Goal: Task Accomplishment & Management: Manage account settings

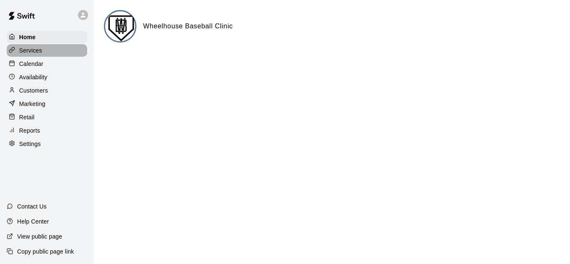
click at [23, 54] on p "Services" at bounding box center [30, 50] width 23 height 8
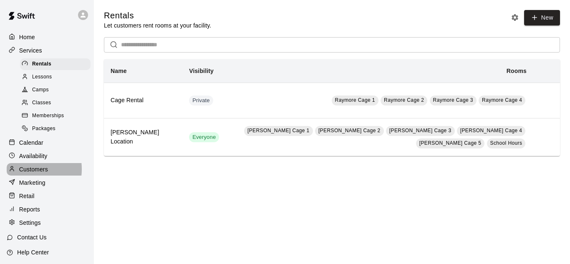
click at [26, 173] on p "Customers" at bounding box center [33, 169] width 29 height 8
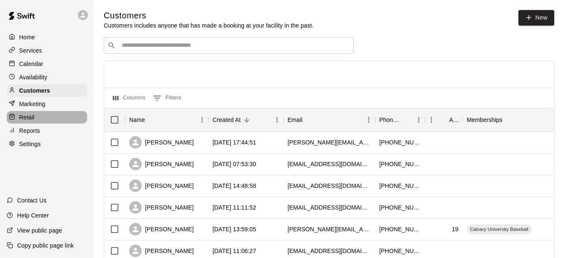
click at [31, 118] on p "Retail" at bounding box center [26, 117] width 15 height 8
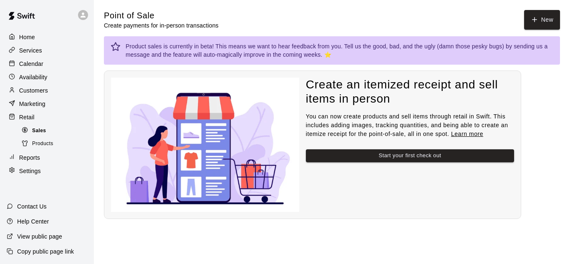
click at [40, 135] on span "Sales" at bounding box center [39, 131] width 14 height 8
click at [41, 148] on span "Products" at bounding box center [42, 144] width 21 height 8
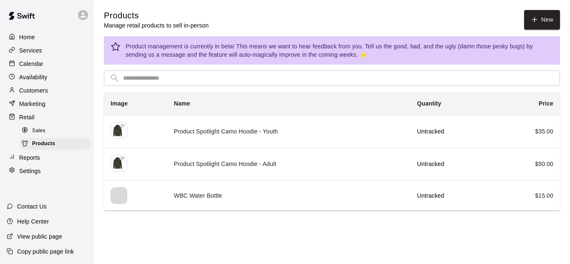
click at [28, 119] on p "Retail" at bounding box center [26, 117] width 15 height 8
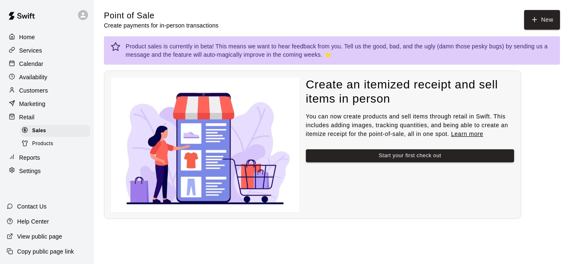
click at [31, 48] on p "Services" at bounding box center [30, 50] width 23 height 8
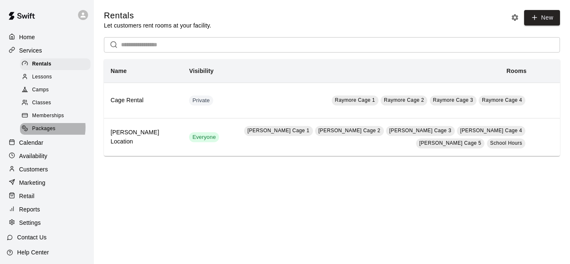
click at [38, 131] on span "Packages" at bounding box center [43, 129] width 23 height 8
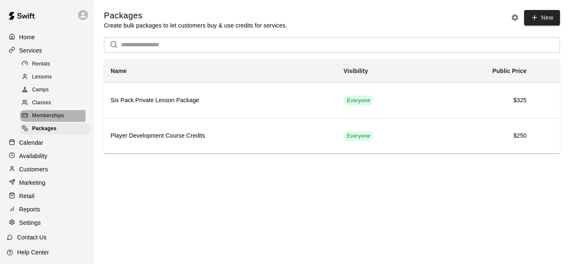
click at [42, 118] on span "Memberships" at bounding box center [48, 116] width 32 height 8
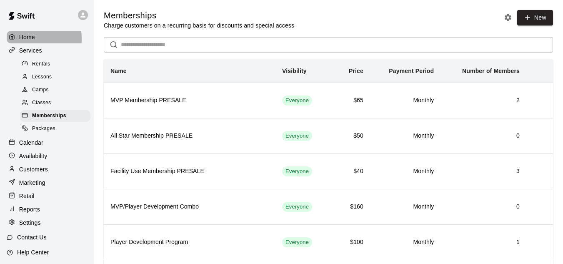
click at [27, 38] on p "Home" at bounding box center [27, 37] width 16 height 8
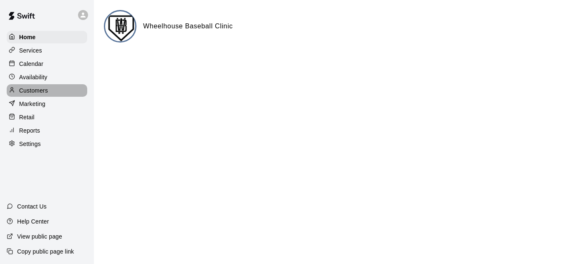
click at [34, 92] on p "Customers" at bounding box center [33, 90] width 29 height 8
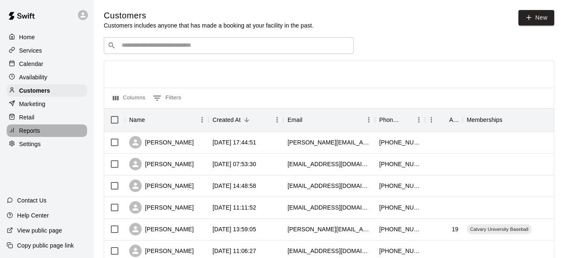
click at [29, 135] on p "Reports" at bounding box center [29, 130] width 21 height 8
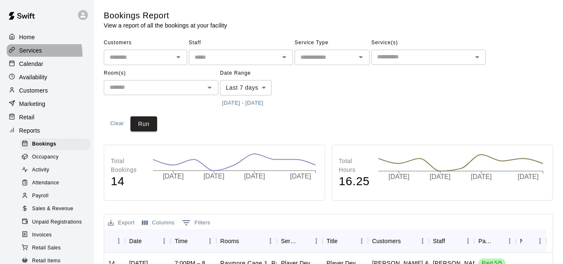
click at [27, 55] on p "Services" at bounding box center [30, 50] width 23 height 8
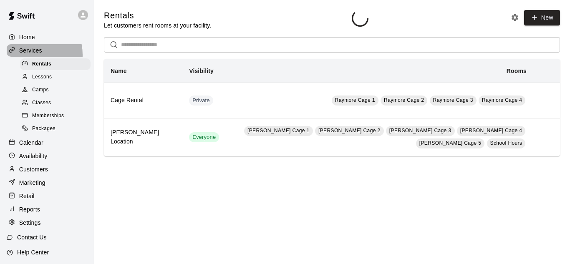
click at [27, 55] on p "Services" at bounding box center [30, 50] width 23 height 8
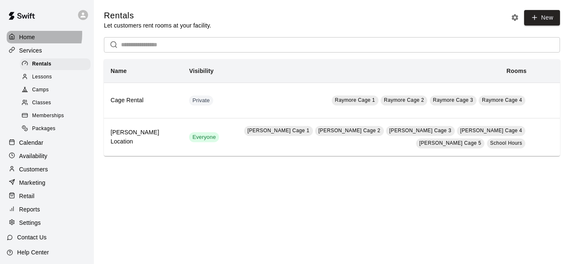
click at [27, 34] on p "Home" at bounding box center [27, 37] width 16 height 8
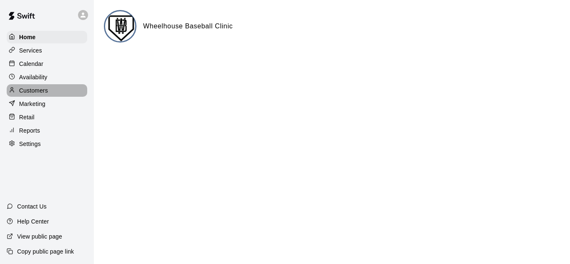
click at [30, 91] on p "Customers" at bounding box center [33, 90] width 29 height 8
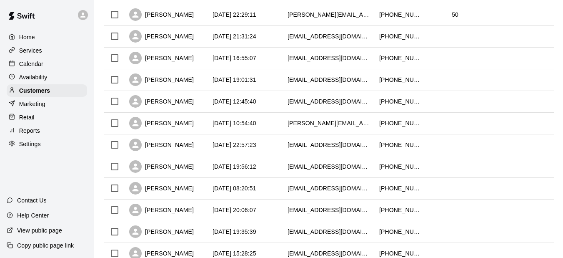
scroll to position [323, 0]
click at [197, 191] on div "[PERSON_NAME]" at bounding box center [166, 188] width 83 height 22
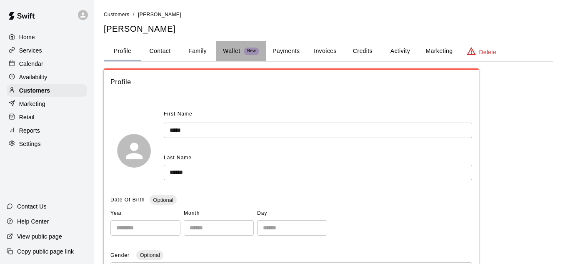
click at [235, 52] on p "Wallet" at bounding box center [232, 51] width 18 height 9
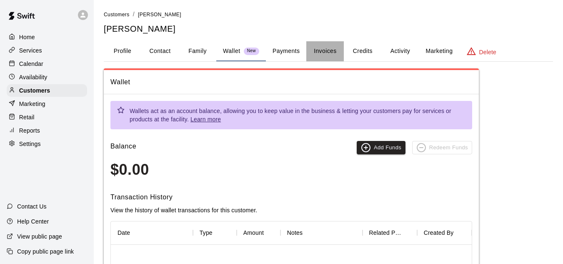
click at [322, 53] on button "Invoices" at bounding box center [325, 51] width 38 height 20
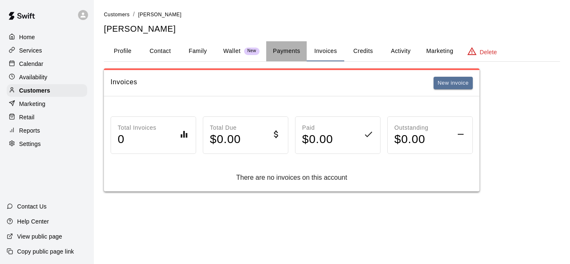
click at [291, 50] on button "Payments" at bounding box center [286, 51] width 40 height 20
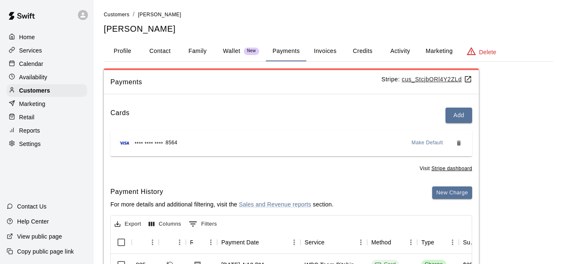
click at [116, 50] on button "Profile" at bounding box center [123, 51] width 38 height 20
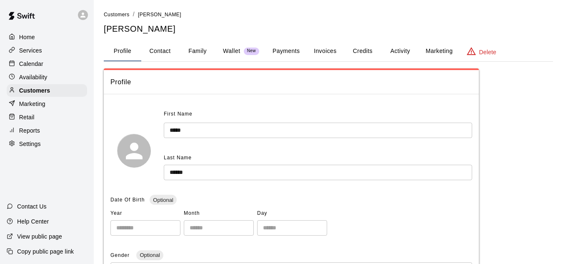
click at [116, 50] on button "Profile" at bounding box center [123, 51] width 38 height 20
click at [28, 95] on p "Customers" at bounding box center [34, 90] width 31 height 8
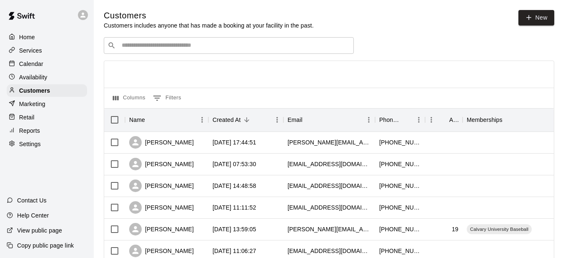
click at [147, 45] on input "Search customers by name or email" at bounding box center [234, 45] width 231 height 8
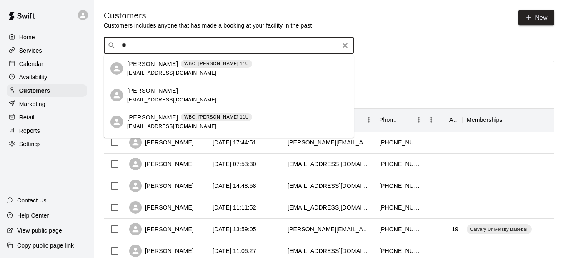
type input "*"
type input "*****"
click at [143, 64] on p "[PERSON_NAME]" at bounding box center [152, 64] width 51 height 9
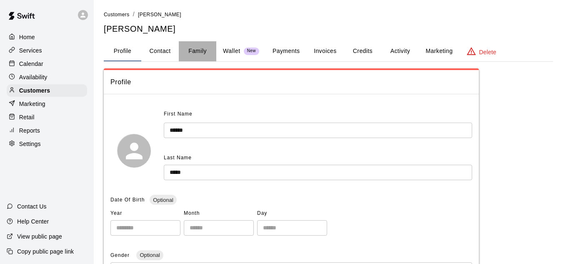
click at [189, 52] on button "Family" at bounding box center [198, 51] width 38 height 20
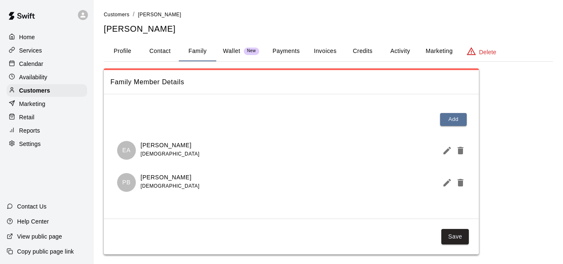
click at [320, 49] on button "Invoices" at bounding box center [325, 51] width 38 height 20
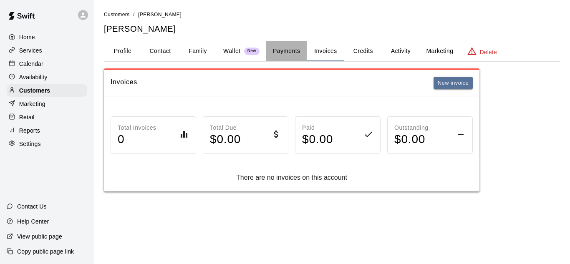
click at [284, 48] on button "Payments" at bounding box center [286, 51] width 40 height 20
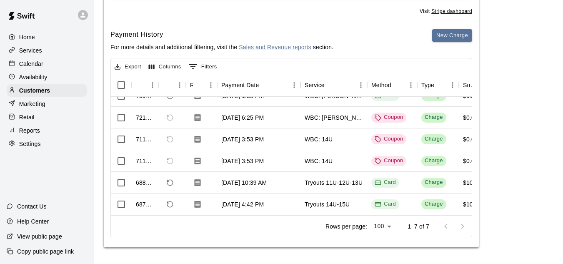
scroll to position [46, 0]
click at [387, 157] on div "Coupon" at bounding box center [389, 161] width 28 height 8
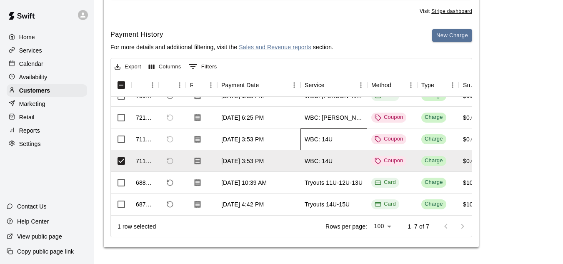
click at [349, 128] on div "WBC: 14U" at bounding box center [334, 139] width 67 height 22
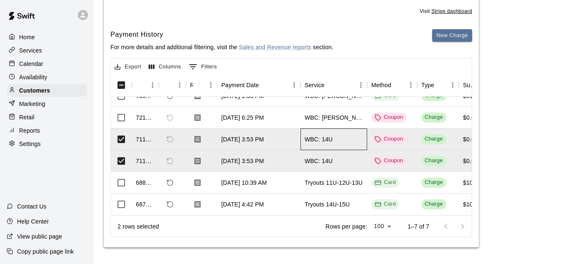
click at [349, 128] on div "WBC: 14U" at bounding box center [334, 139] width 67 height 22
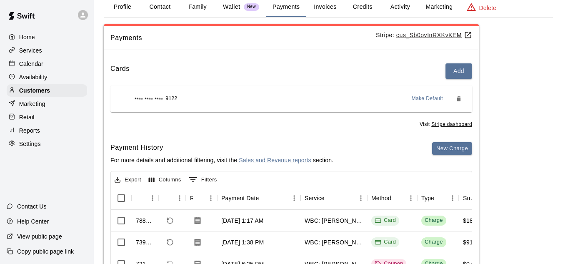
scroll to position [0, 0]
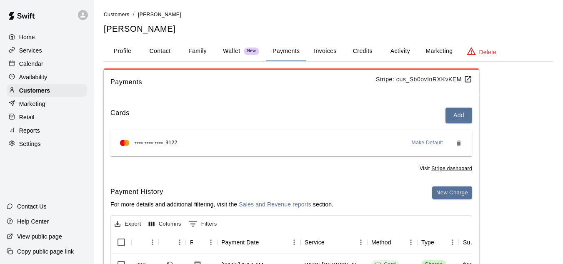
click at [196, 53] on button "Family" at bounding box center [198, 51] width 38 height 20
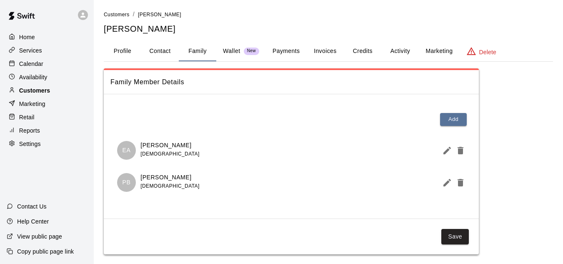
click at [30, 92] on p "Customers" at bounding box center [34, 90] width 31 height 8
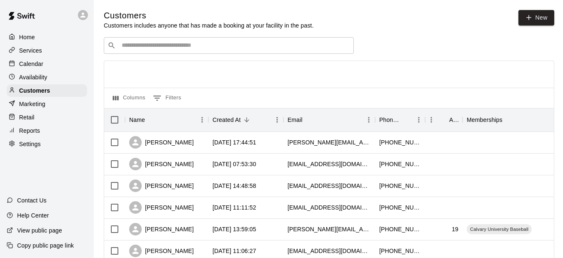
click at [142, 52] on div "​ ​" at bounding box center [229, 45] width 250 height 17
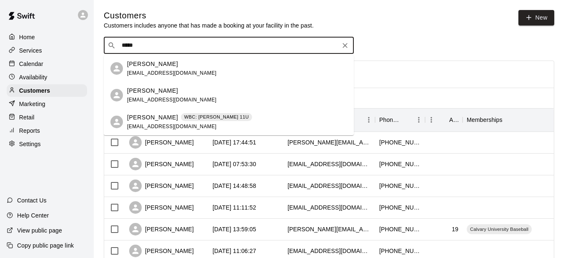
type input "******"
click at [148, 95] on div "[PERSON_NAME] [EMAIL_ADDRESS][DOMAIN_NAME]" at bounding box center [172, 95] width 90 height 18
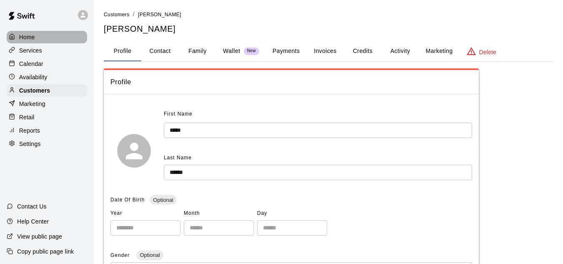
click at [30, 40] on p "Home" at bounding box center [27, 37] width 16 height 8
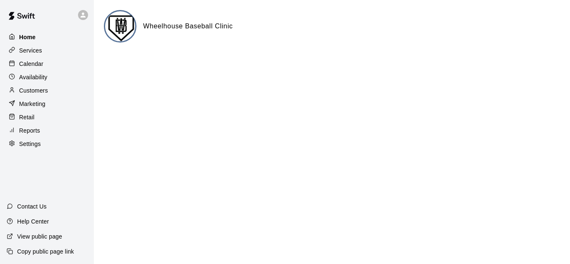
click at [30, 40] on p "Home" at bounding box center [27, 37] width 17 height 8
click at [35, 93] on p "Customers" at bounding box center [33, 90] width 29 height 8
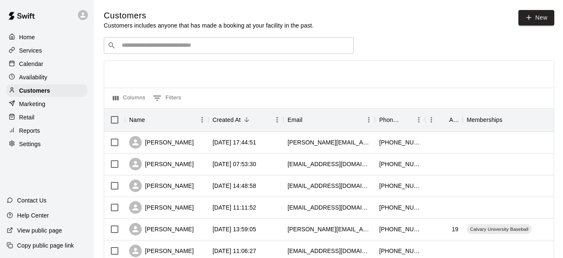
click at [136, 46] on input "Search customers by name or email" at bounding box center [234, 45] width 231 height 8
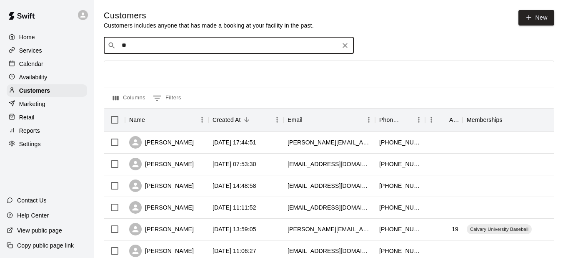
type input "*"
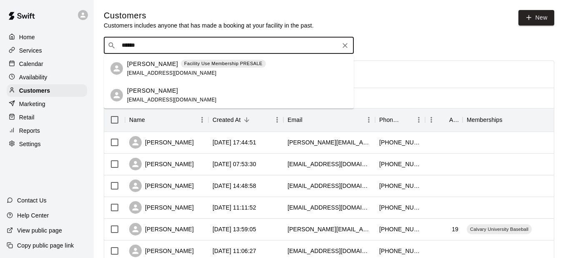
type input "******"
click at [417, 52] on div "​ ****** ​" at bounding box center [329, 45] width 451 height 17
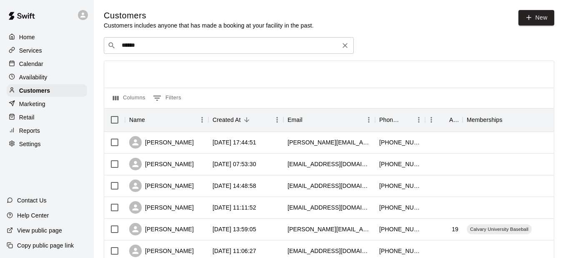
click at [346, 46] on icon "Clear" at bounding box center [345, 45] width 5 height 5
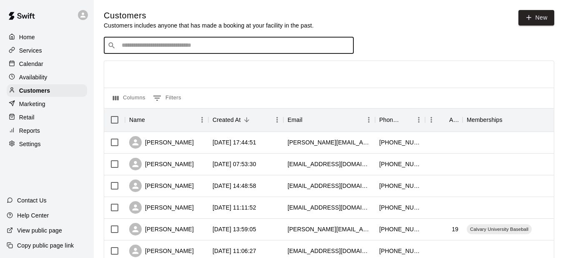
click at [399, 25] on div "Customers Customers includes anyone that has made a booking at your facility in…" at bounding box center [329, 20] width 451 height 20
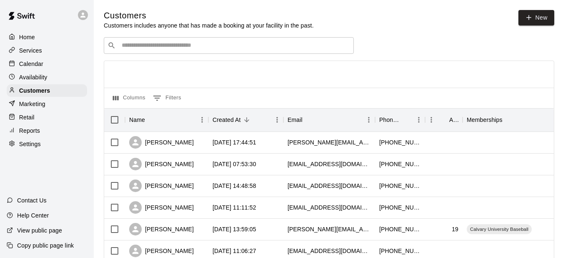
click at [24, 135] on p "Reports" at bounding box center [29, 130] width 21 height 8
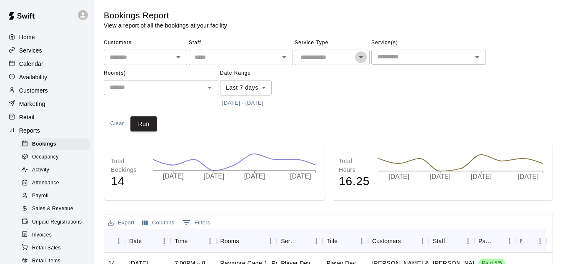
click at [362, 61] on icon "Open" at bounding box center [361, 57] width 10 height 10
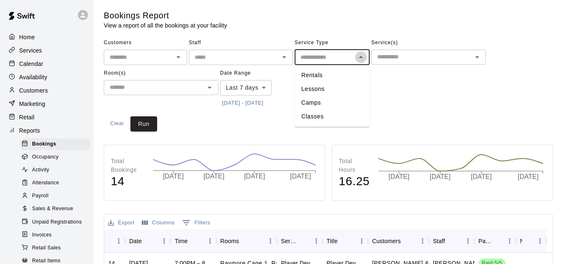
click at [362, 61] on icon "Close" at bounding box center [361, 57] width 10 height 10
click at [480, 58] on icon "Open" at bounding box center [477, 57] width 10 height 10
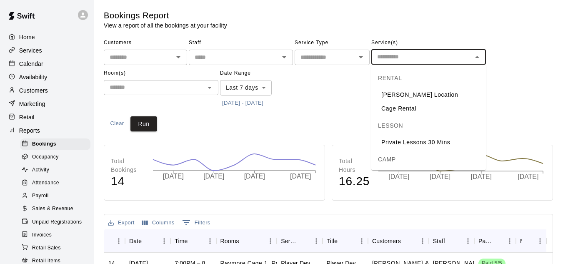
click at [480, 58] on icon "Close" at bounding box center [477, 57] width 10 height 10
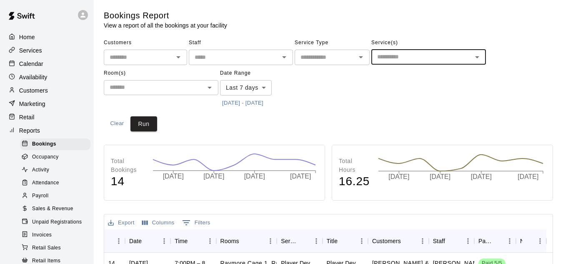
click at [51, 211] on span "Sales & Revenue" at bounding box center [52, 209] width 41 height 8
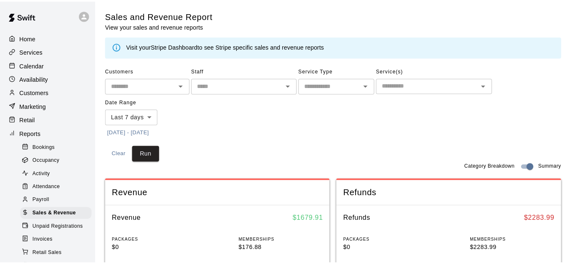
scroll to position [111, 0]
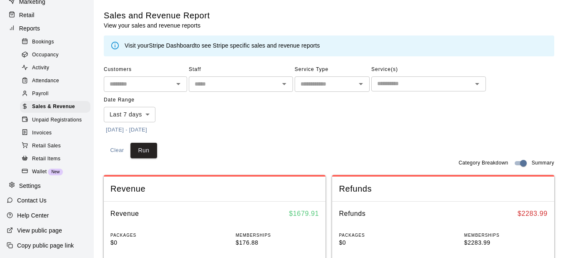
click at [116, 45] on icon at bounding box center [114, 45] width 9 height 9
click at [29, 24] on p "Reports" at bounding box center [29, 28] width 21 height 8
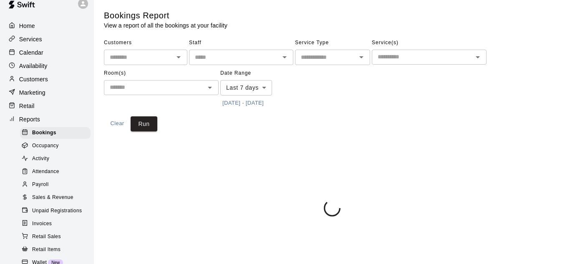
scroll to position [11, 0]
click at [210, 90] on icon "Open" at bounding box center [210, 88] width 10 height 10
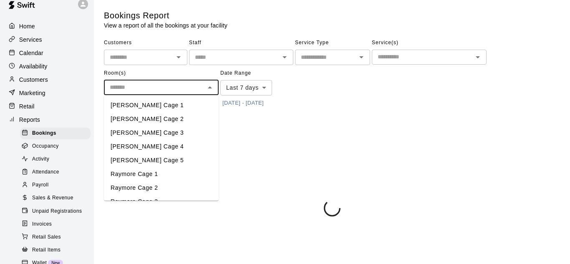
click at [209, 90] on icon "Close" at bounding box center [210, 88] width 10 height 10
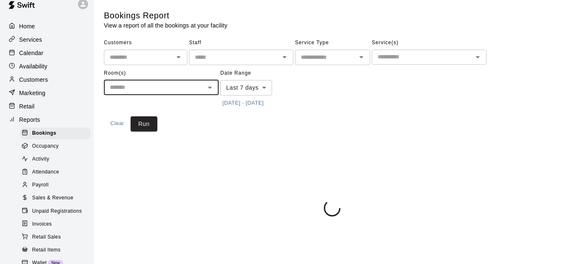
click at [37, 94] on p "Marketing" at bounding box center [32, 93] width 26 height 8
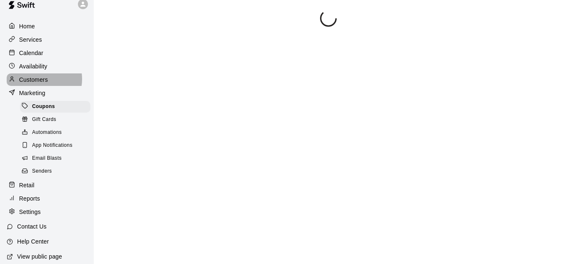
click at [37, 80] on p "Customers" at bounding box center [33, 79] width 29 height 8
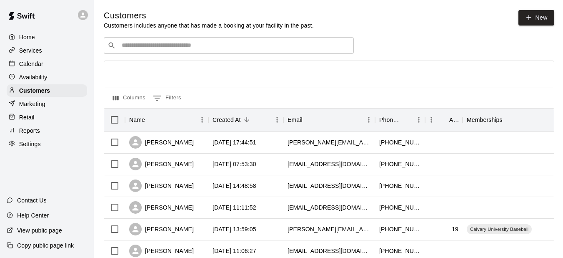
click at [171, 52] on div "​ ​" at bounding box center [229, 45] width 250 height 17
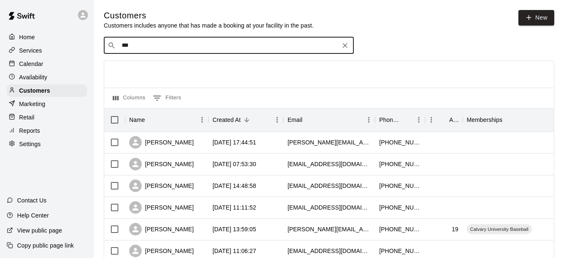
type input "****"
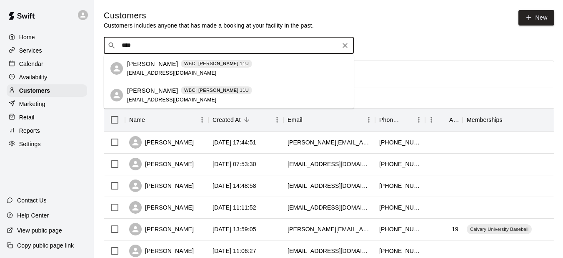
click at [152, 65] on p "[PERSON_NAME]" at bounding box center [152, 64] width 51 height 9
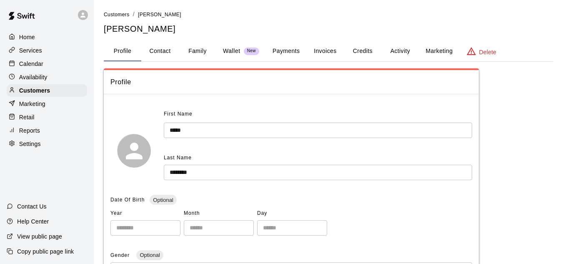
click at [325, 47] on button "Invoices" at bounding box center [325, 51] width 38 height 20
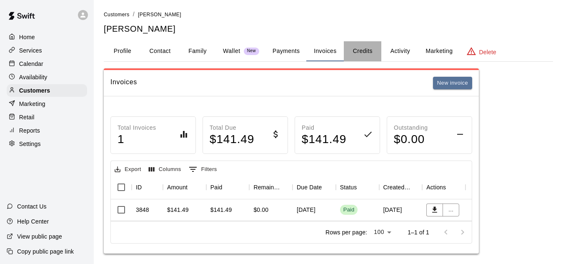
click at [358, 53] on button "Credits" at bounding box center [363, 51] width 38 height 20
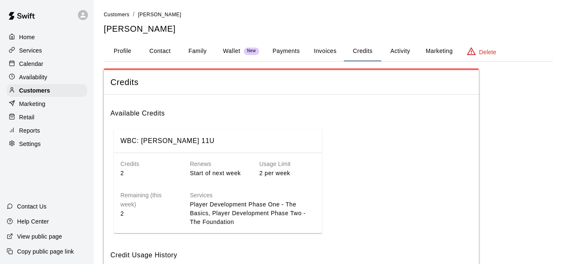
click at [289, 53] on button "Payments" at bounding box center [286, 51] width 40 height 20
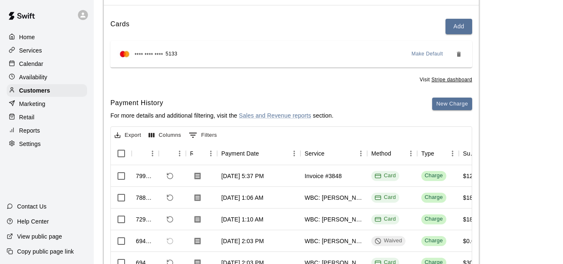
scroll to position [87, 0]
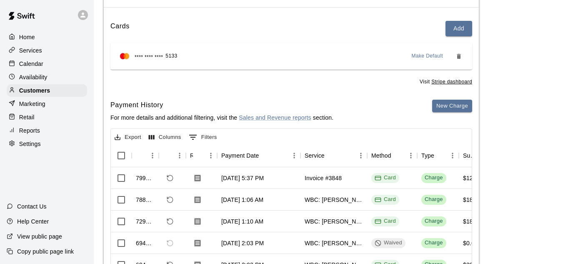
click at [457, 83] on u "Stripe dashboard" at bounding box center [452, 82] width 41 height 6
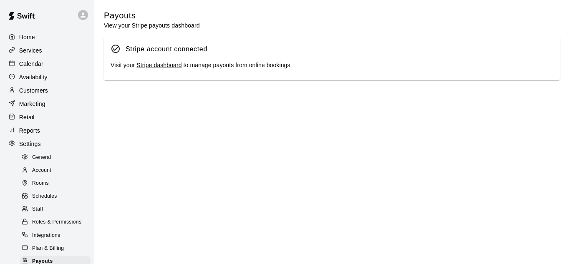
click at [164, 66] on link "Stripe dashboard" at bounding box center [158, 65] width 45 height 7
click at [38, 162] on span "General" at bounding box center [41, 157] width 19 height 8
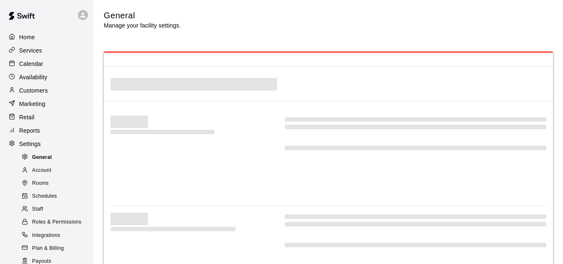
select select "**"
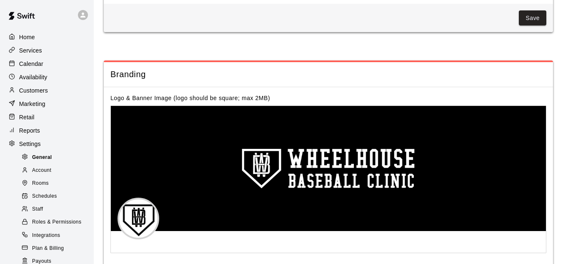
scroll to position [1861, 0]
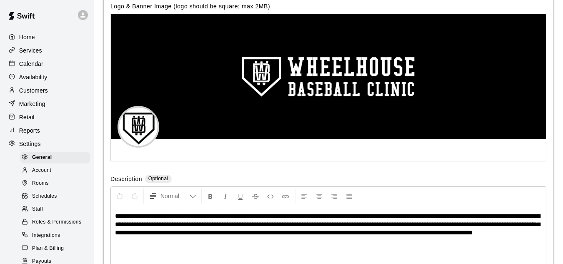
click at [50, 175] on span "Account" at bounding box center [41, 170] width 19 height 8
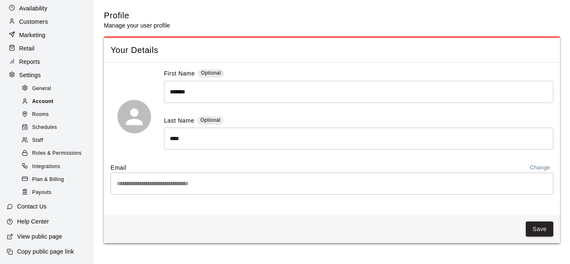
scroll to position [77, 0]
click at [50, 176] on span "Plan & Billing" at bounding box center [48, 180] width 32 height 8
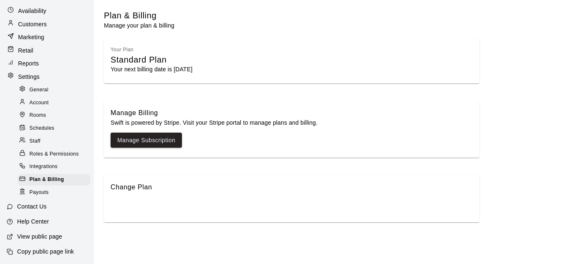
scroll to position [66, 0]
click at [45, 193] on span "Payouts" at bounding box center [39, 192] width 19 height 8
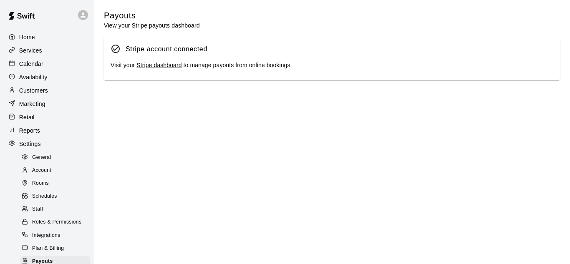
scroll to position [77, 0]
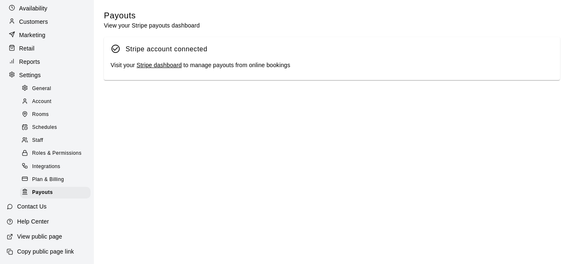
click at [45, 167] on span "Integrations" at bounding box center [46, 167] width 28 height 8
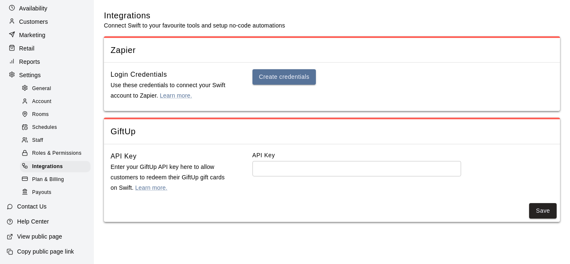
click at [38, 43] on div "Retail" at bounding box center [47, 48] width 80 height 13
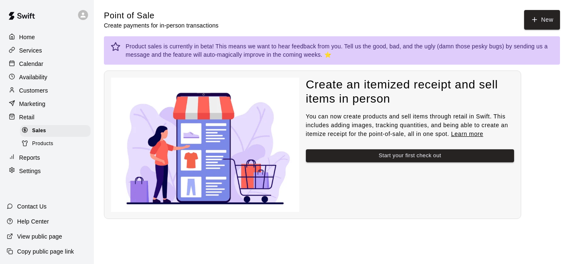
click at [44, 146] on span "Products" at bounding box center [42, 144] width 21 height 8
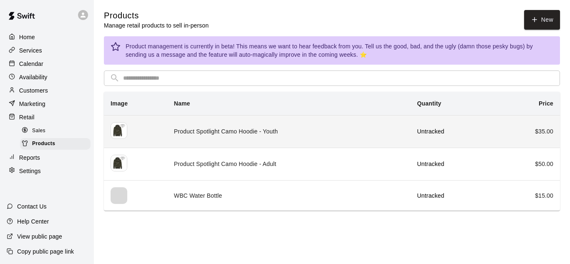
click at [218, 133] on td "Product Spotlight Camo Hoodie - Youth" at bounding box center [288, 131] width 243 height 33
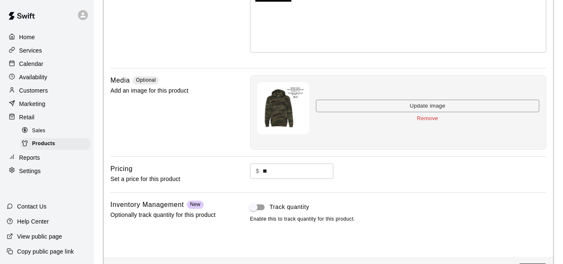
scroll to position [183, 0]
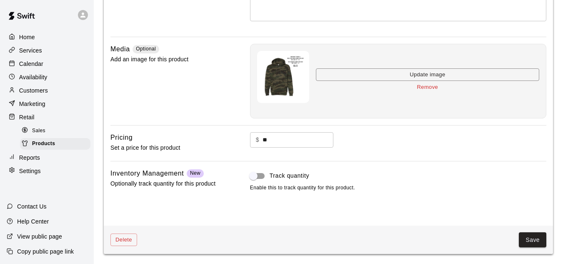
click at [526, 241] on button "Save" at bounding box center [533, 239] width 28 height 15
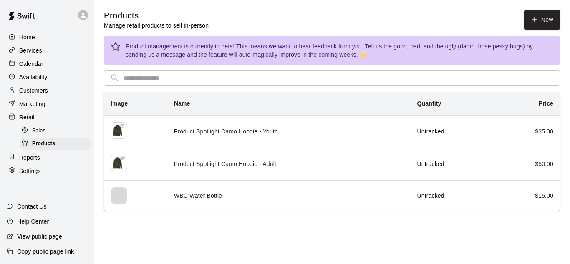
click at [23, 39] on p "Home" at bounding box center [27, 37] width 16 height 8
